Goal: Check status

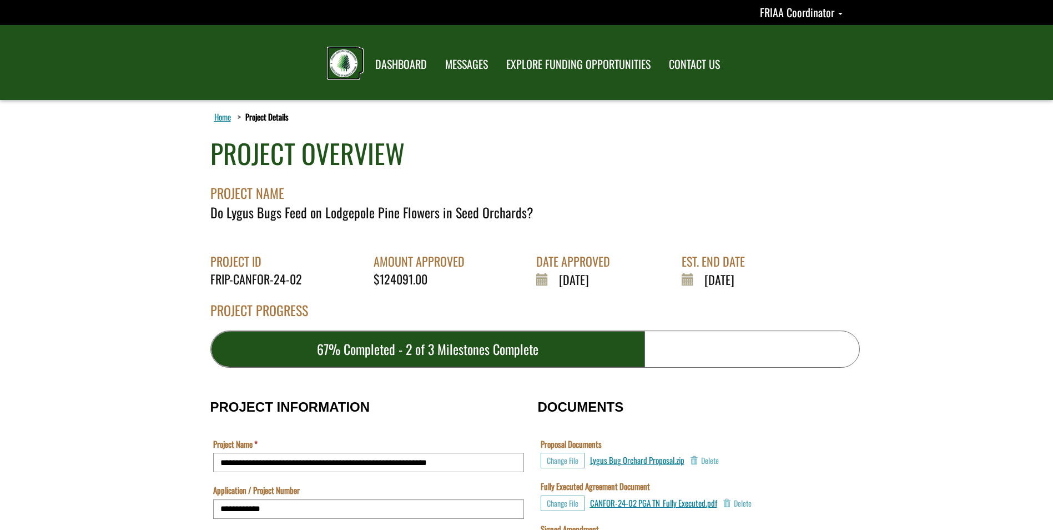
click at [347, 55] on img at bounding box center [344, 63] width 28 height 28
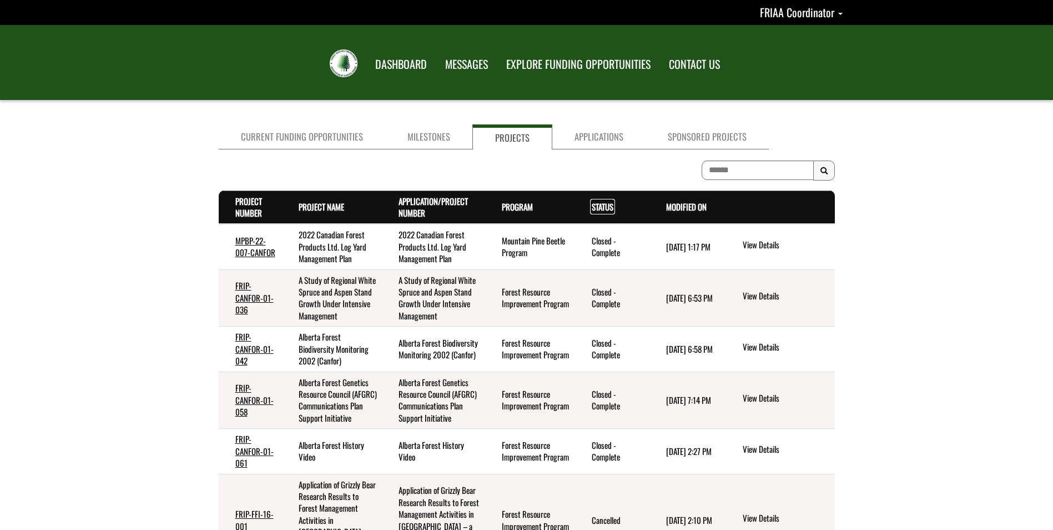
click at [592, 205] on link "Status . sort descending" at bounding box center [603, 206] width 22 height 12
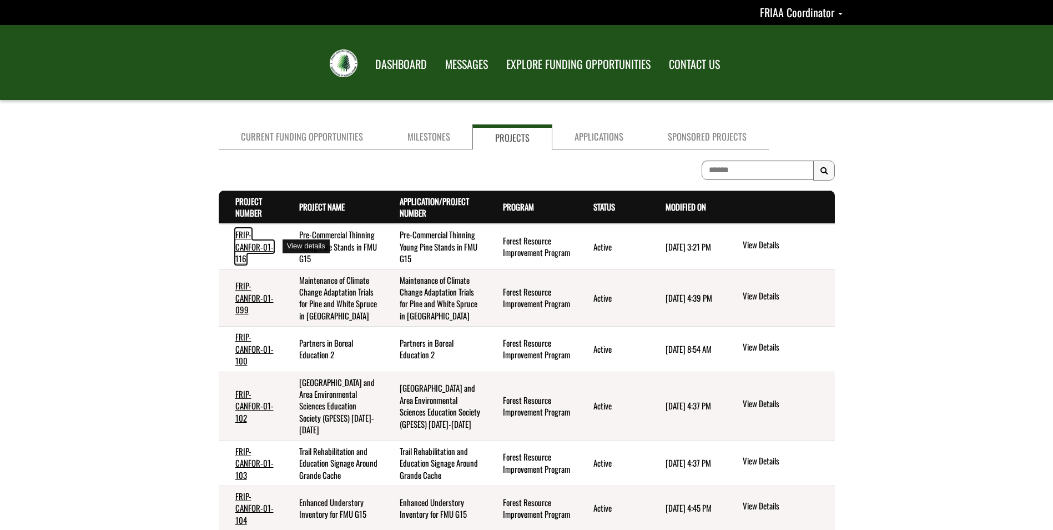
click at [241, 246] on link "FRIP-CANFOR-01-116" at bounding box center [254, 246] width 38 height 36
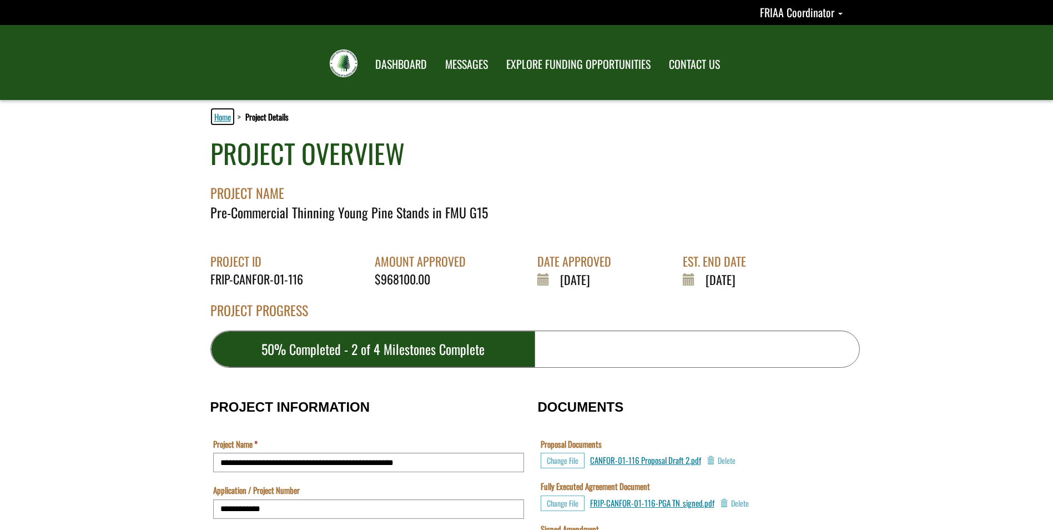
click at [227, 118] on link "Home" at bounding box center [222, 116] width 21 height 14
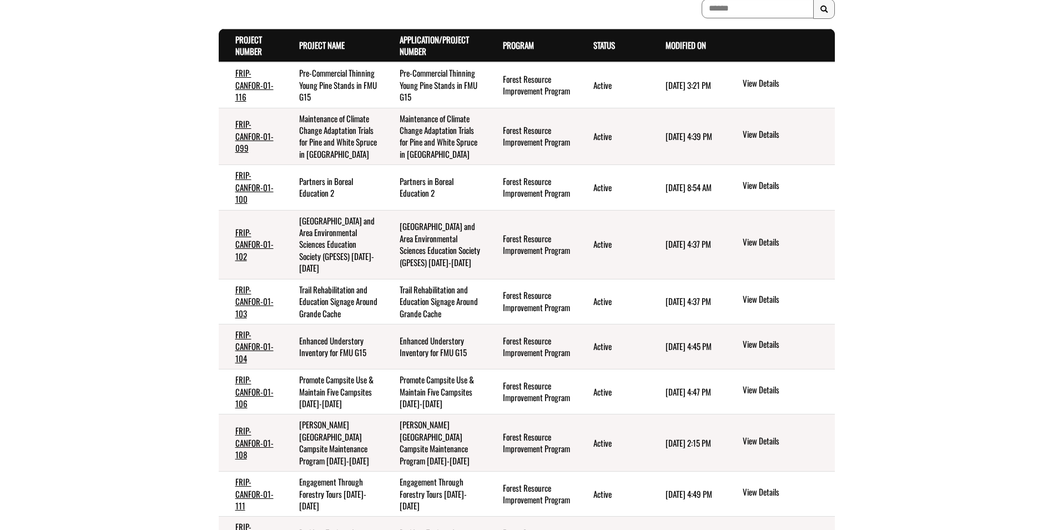
scroll to position [167, 0]
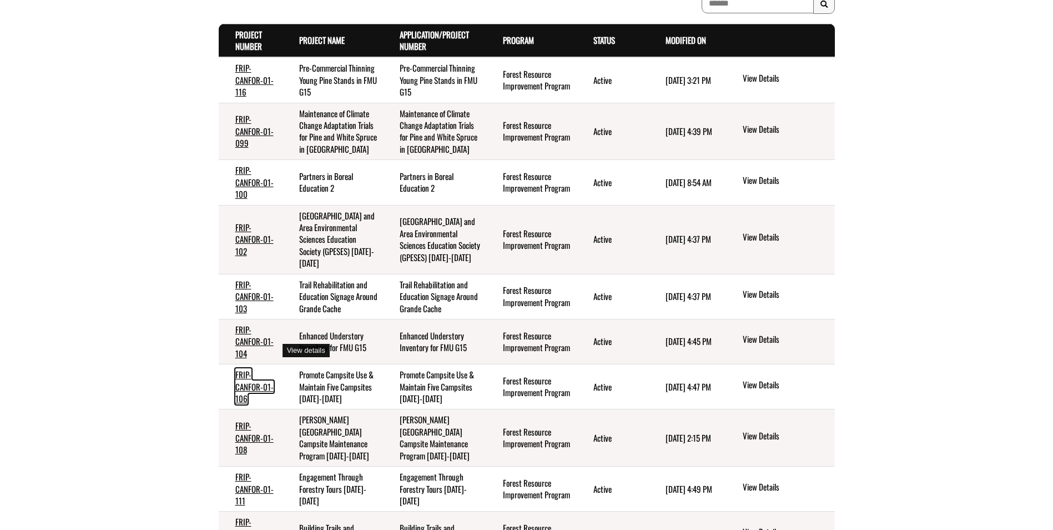
click at [244, 368] on link "FRIP-CANFOR-01-106" at bounding box center [254, 386] width 38 height 36
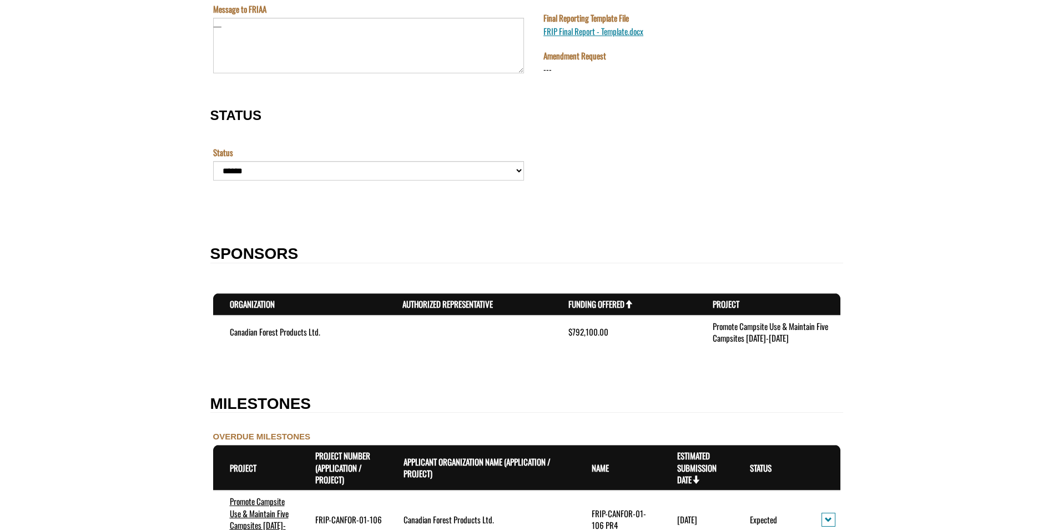
scroll to position [888, 0]
